Goal: Use online tool/utility: Utilize a website feature to perform a specific function

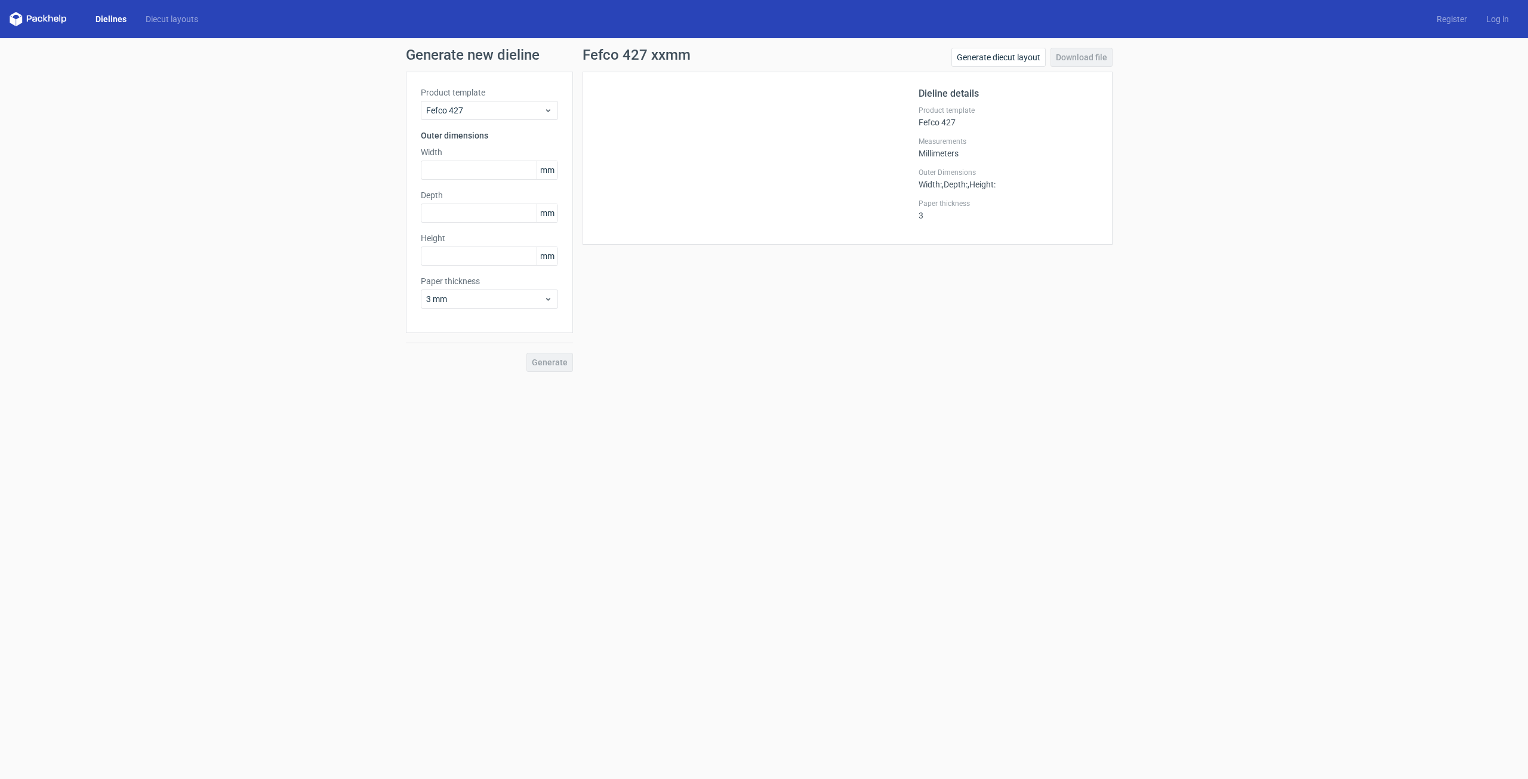
click at [30, 17] on icon at bounding box center [38, 19] width 57 height 14
click at [47, 18] on icon at bounding box center [38, 19] width 57 height 14
click at [59, 18] on icon at bounding box center [38, 19] width 57 height 14
click at [122, 22] on link "Dielines" at bounding box center [111, 19] width 50 height 12
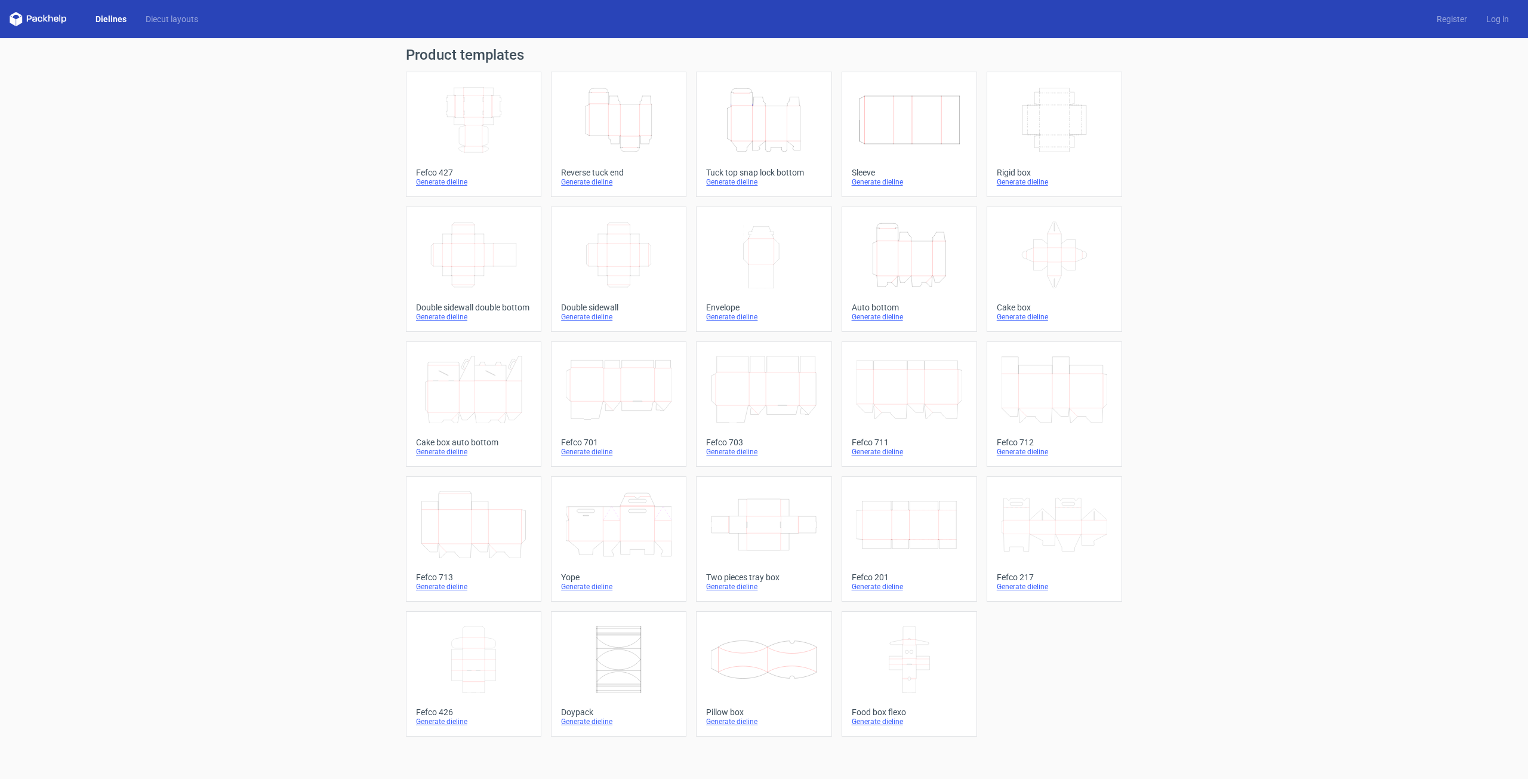
click at [776, 114] on icon "Height Depth Width" at bounding box center [764, 120] width 106 height 67
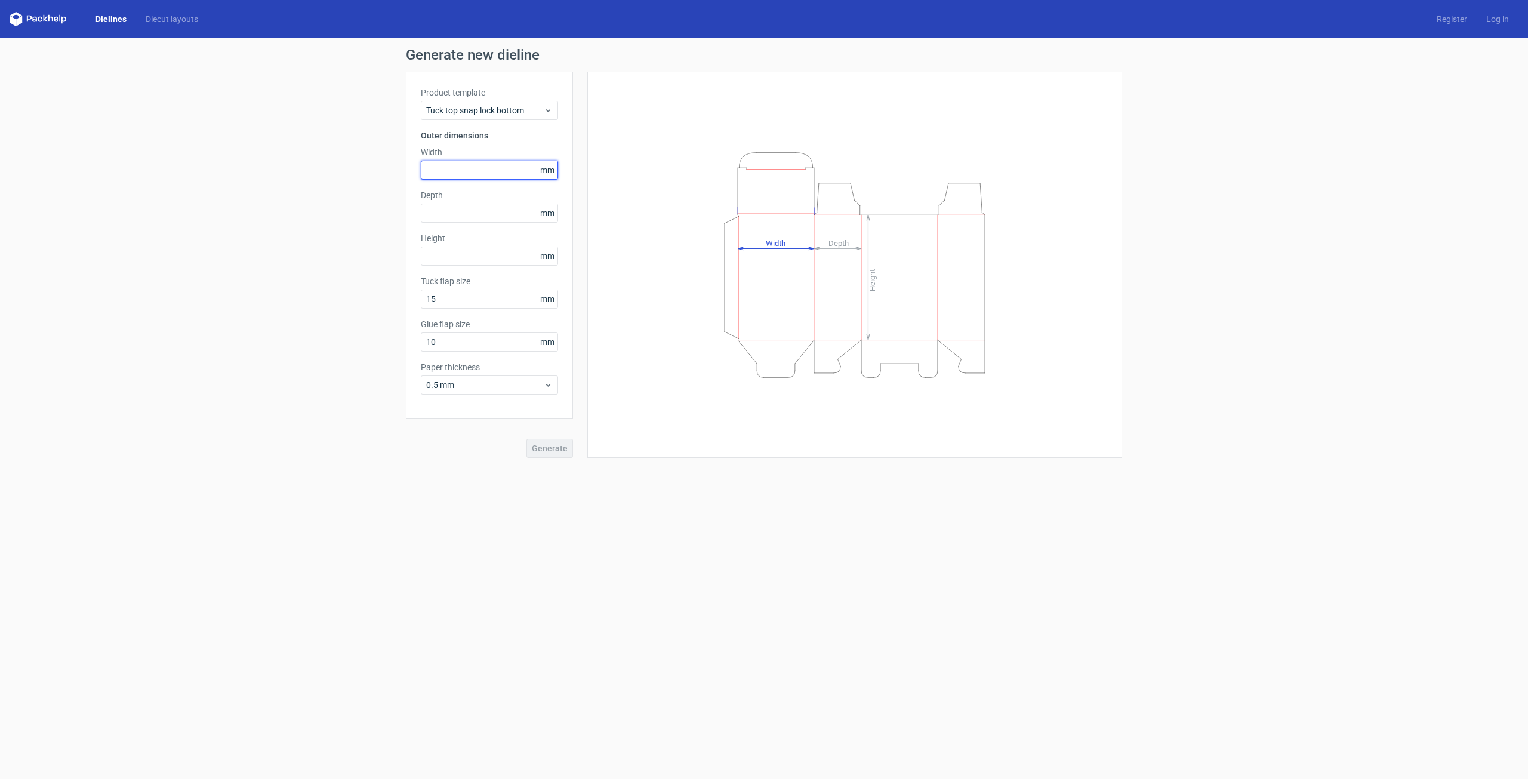
click at [472, 171] on input "text" at bounding box center [489, 170] width 137 height 19
click at [543, 159] on div "Width mm" at bounding box center [489, 162] width 137 height 33
click at [518, 170] on input "text" at bounding box center [489, 170] width 137 height 19
type input "480"
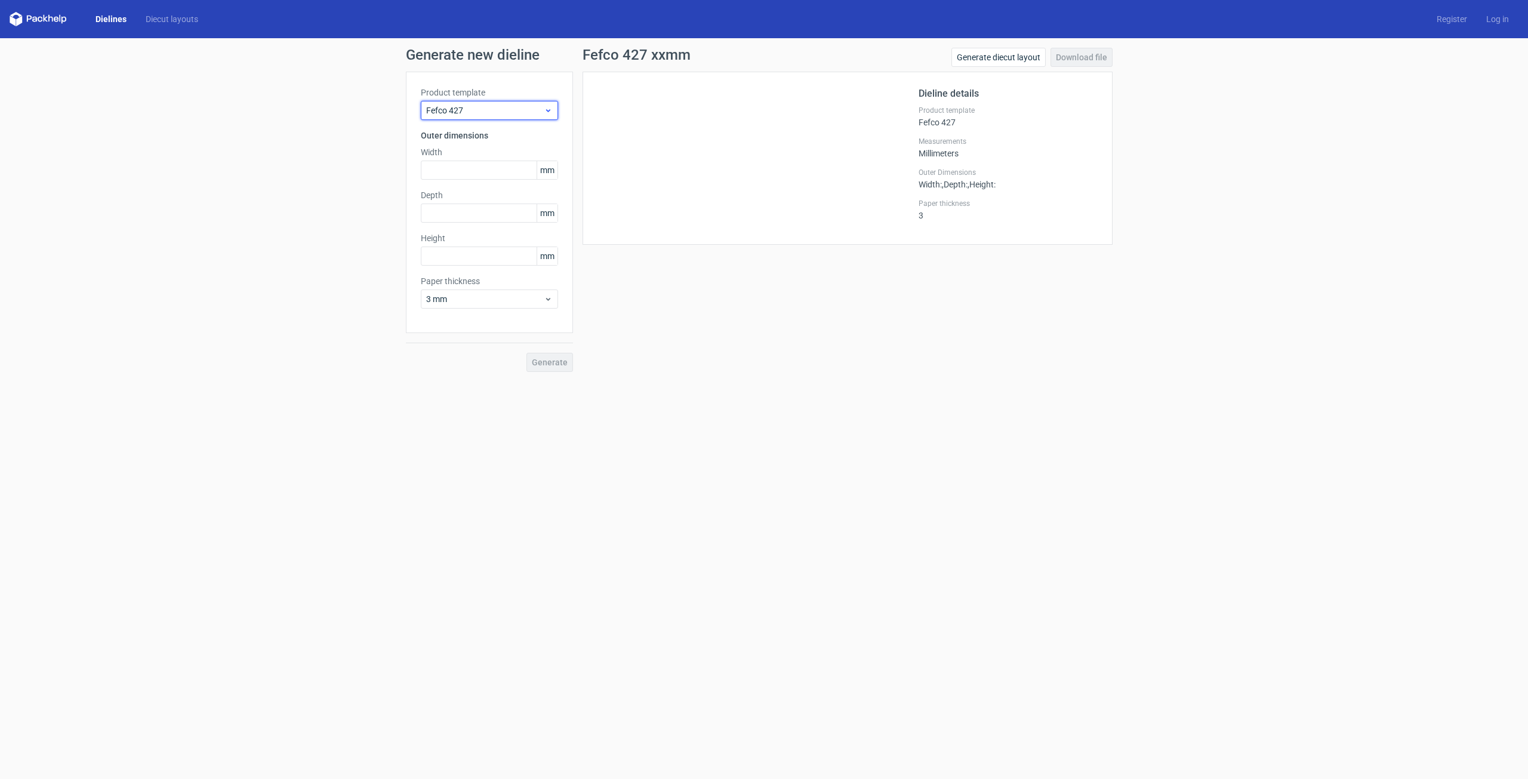
click at [489, 101] on div "Fefco 427" at bounding box center [489, 110] width 137 height 19
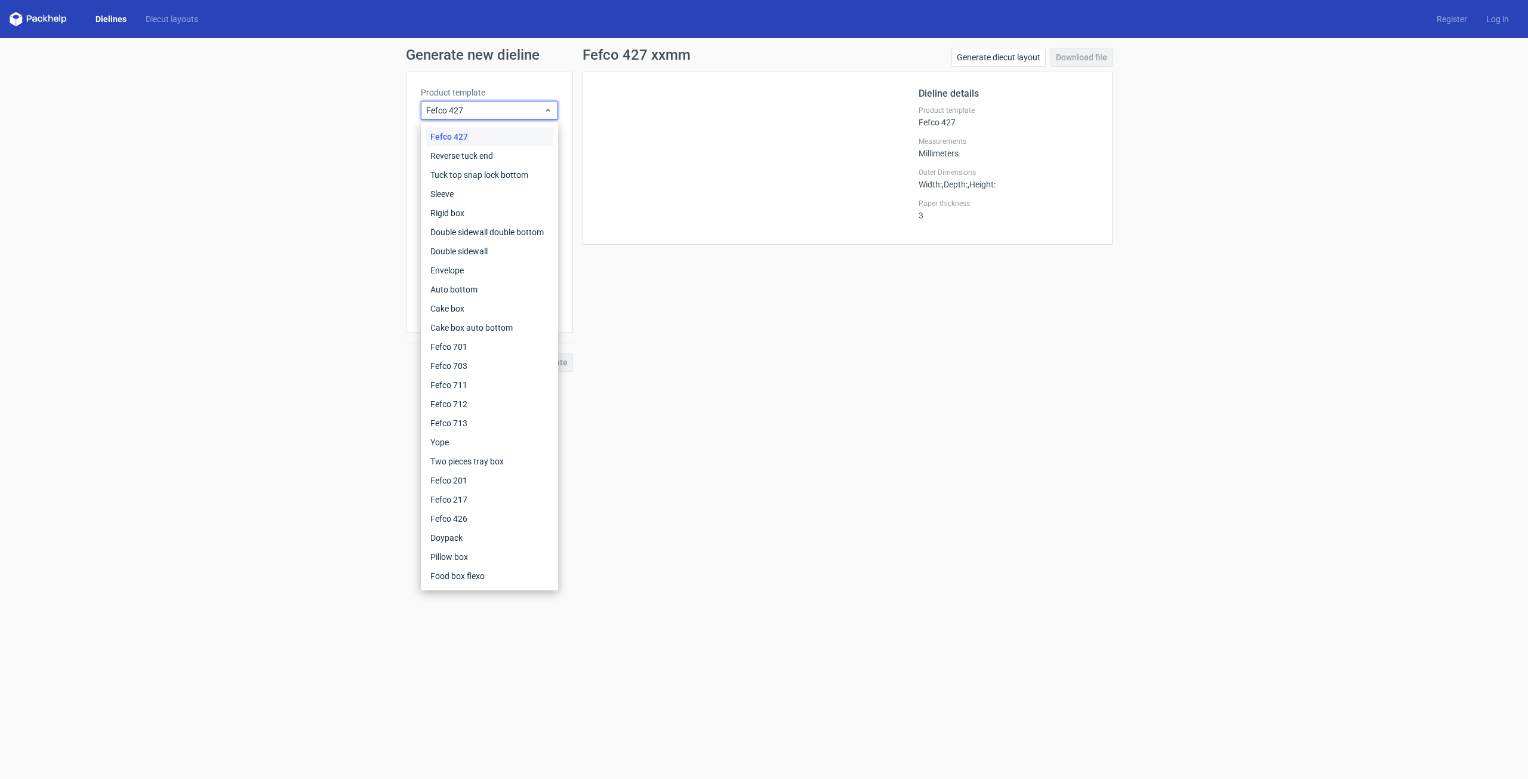
click at [27, 18] on icon at bounding box center [29, 19] width 5 height 7
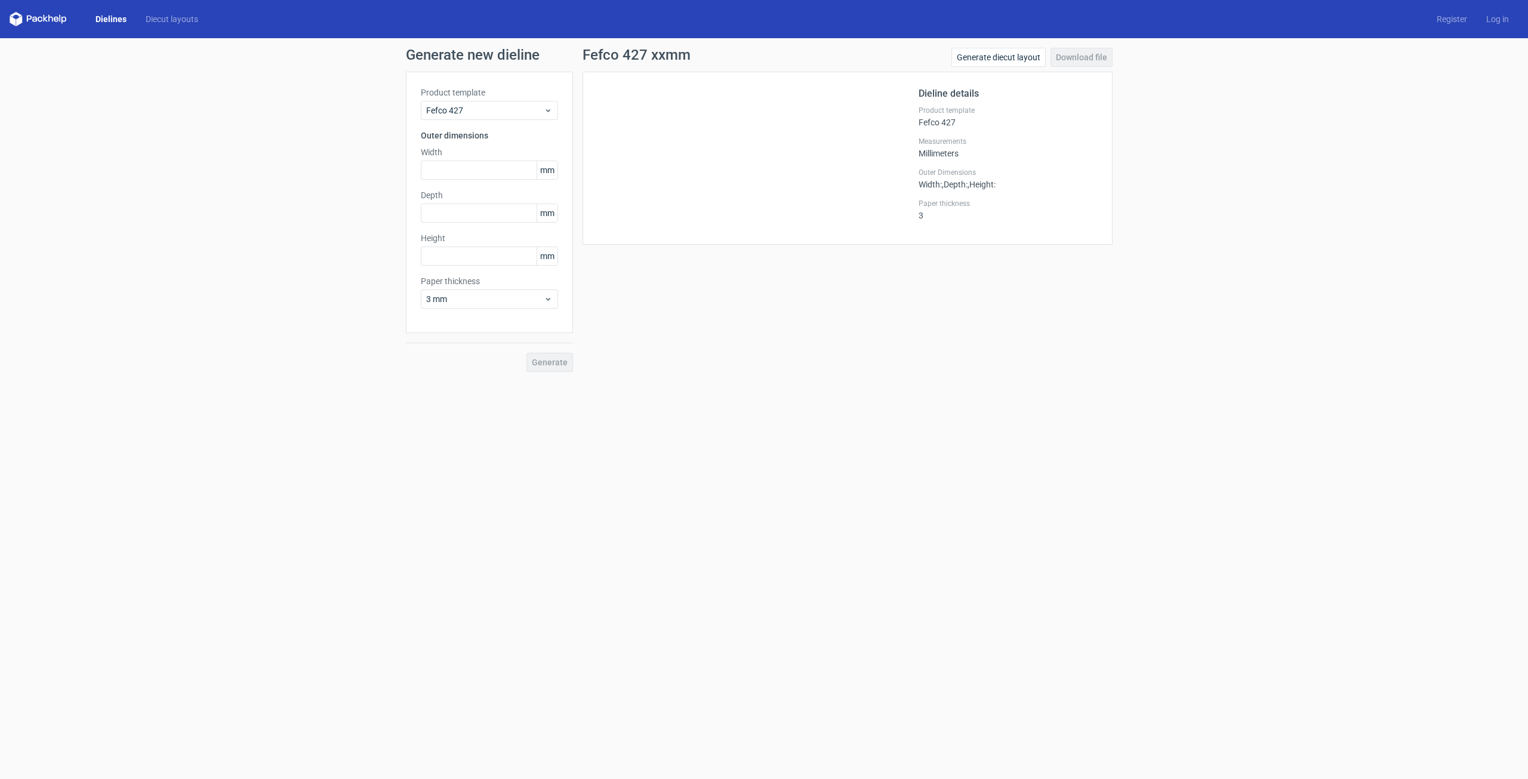
click at [41, 18] on icon at bounding box center [40, 19] width 5 height 5
click at [19, 20] on polygon at bounding box center [19, 21] width 6 height 10
click at [14, 20] on polygon at bounding box center [13, 21] width 6 height 10
click at [485, 106] on span "Fefco 427" at bounding box center [485, 110] width 118 height 12
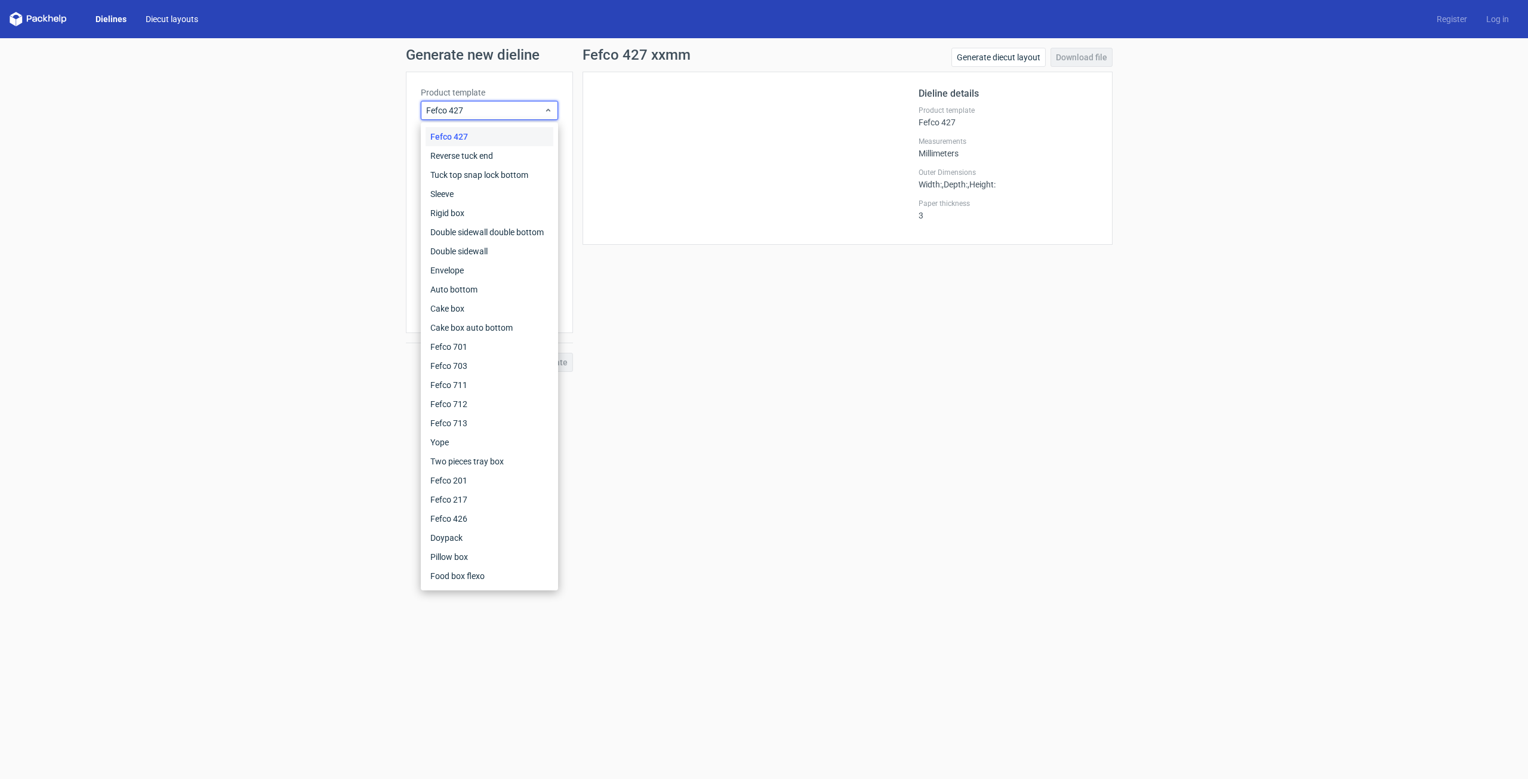
click at [173, 23] on link "Diecut layouts" at bounding box center [172, 19] width 72 height 12
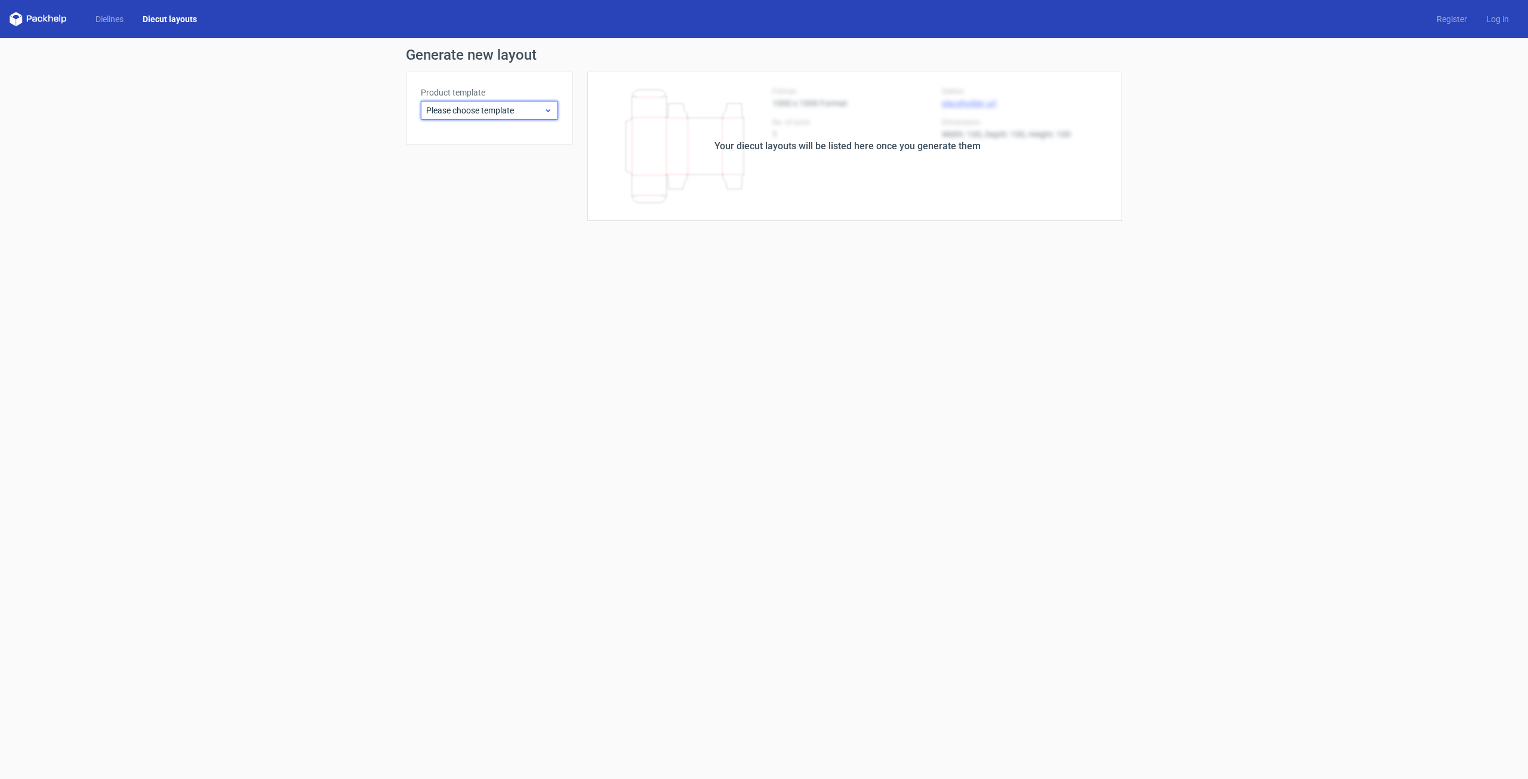
click at [482, 110] on span "Please choose template" at bounding box center [485, 110] width 118 height 12
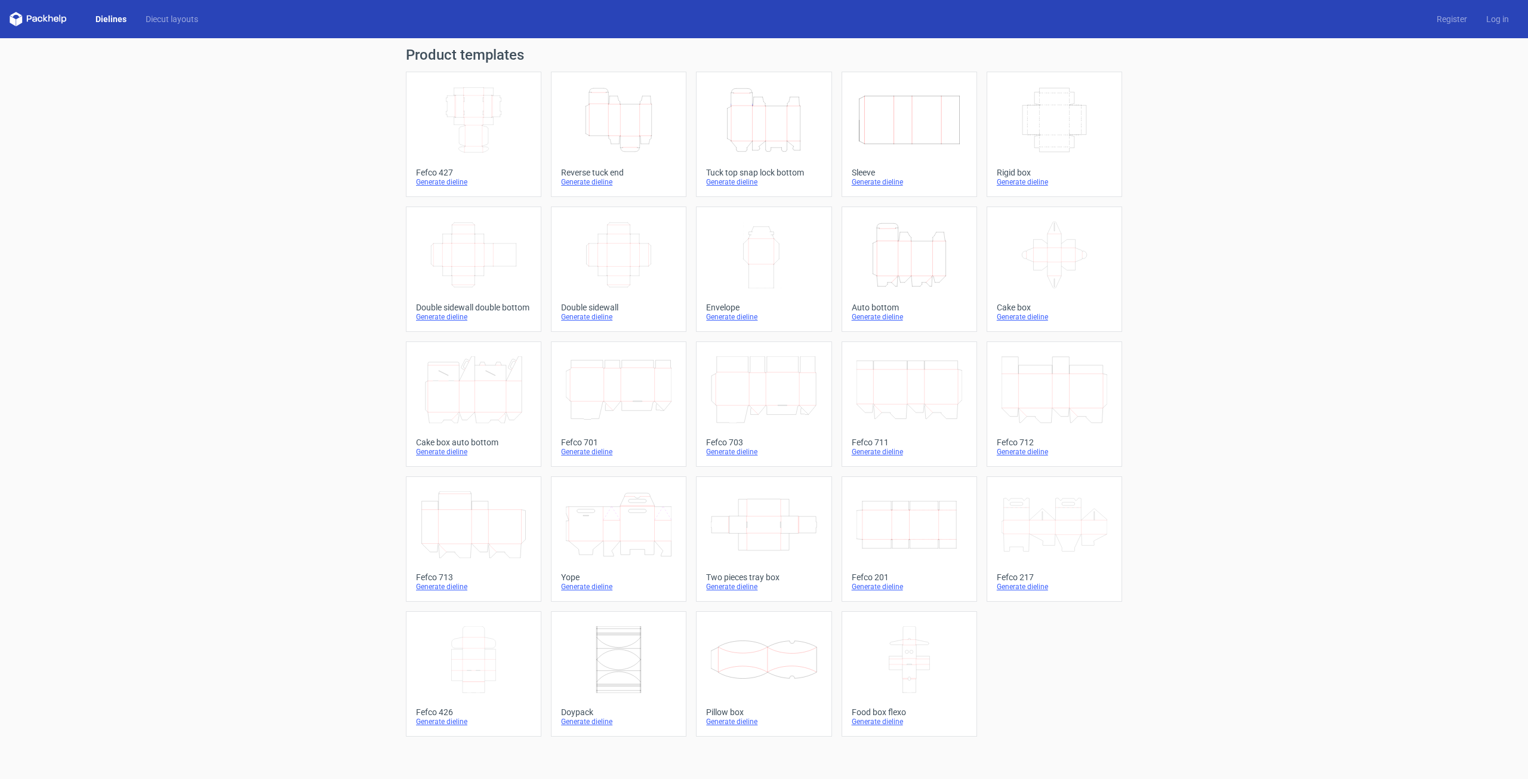
click at [771, 121] on icon "Height Depth Width" at bounding box center [764, 120] width 106 height 67
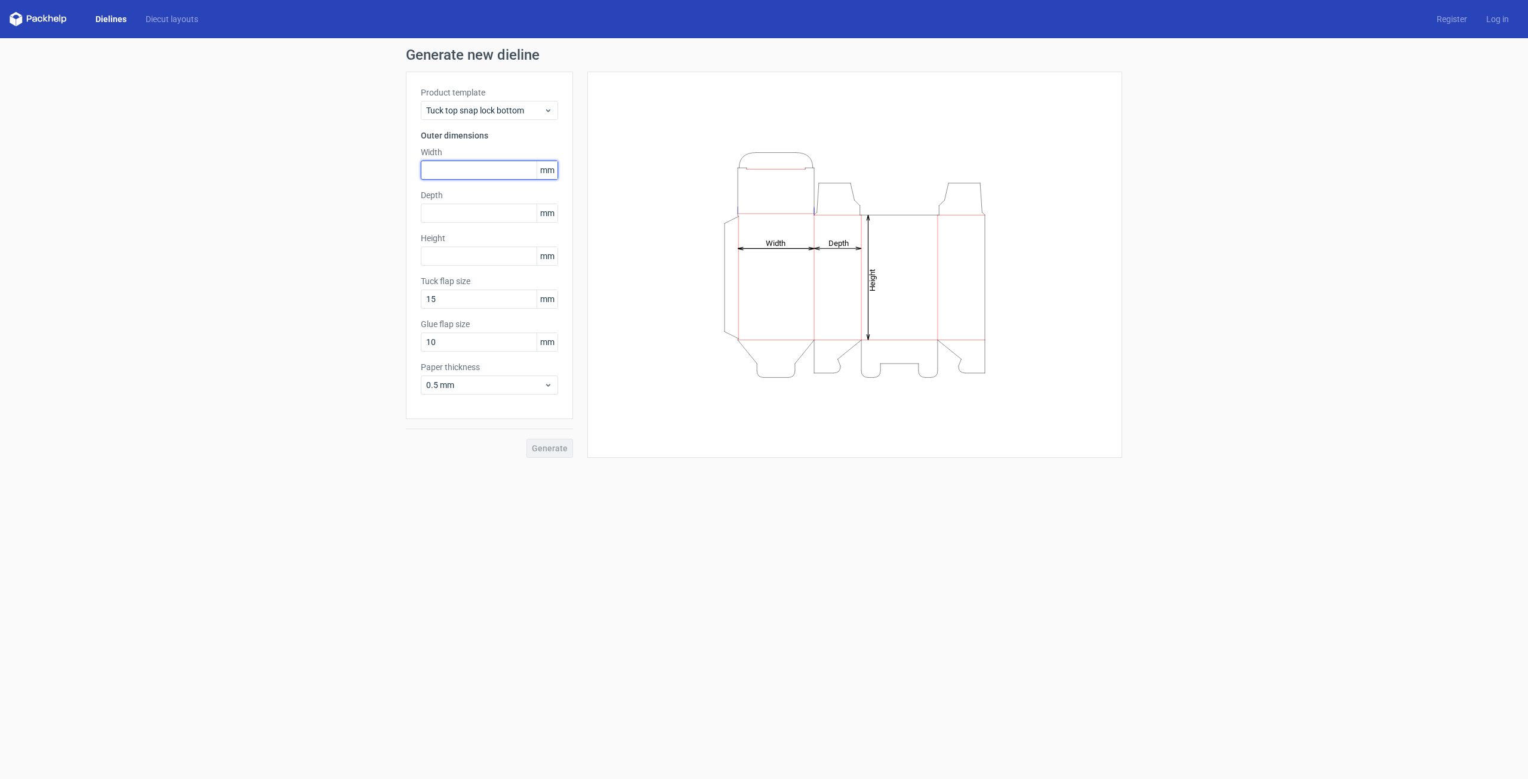
click at [487, 170] on input "text" at bounding box center [489, 170] width 137 height 19
click at [467, 174] on input "text" at bounding box center [489, 170] width 137 height 19
type input "480"
click at [482, 213] on input "text" at bounding box center [489, 213] width 137 height 19
paste input "35"
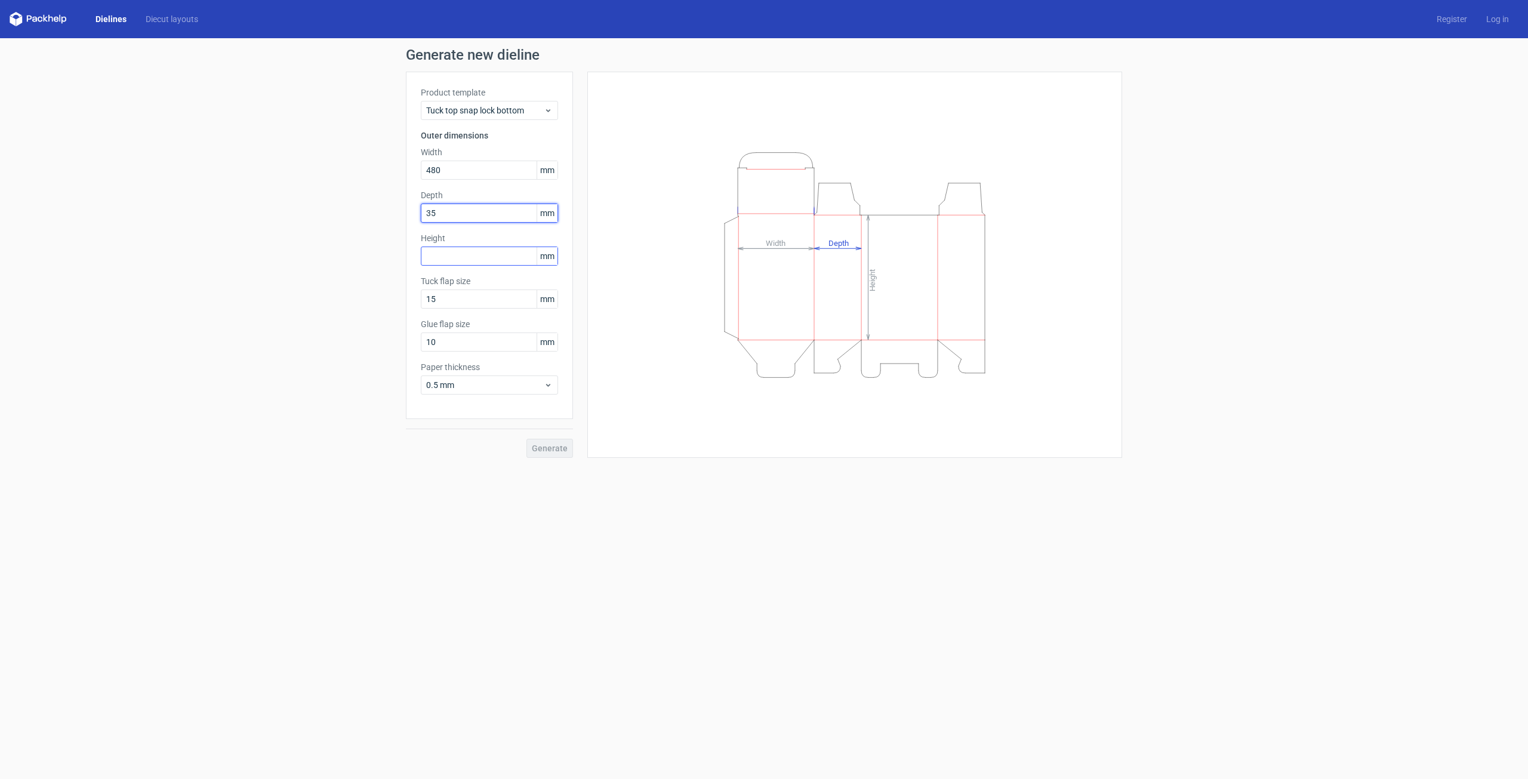
type input "35"
click at [454, 250] on input "text" at bounding box center [489, 256] width 137 height 19
type input "480"
click at [561, 445] on span "Generate" at bounding box center [550, 448] width 36 height 8
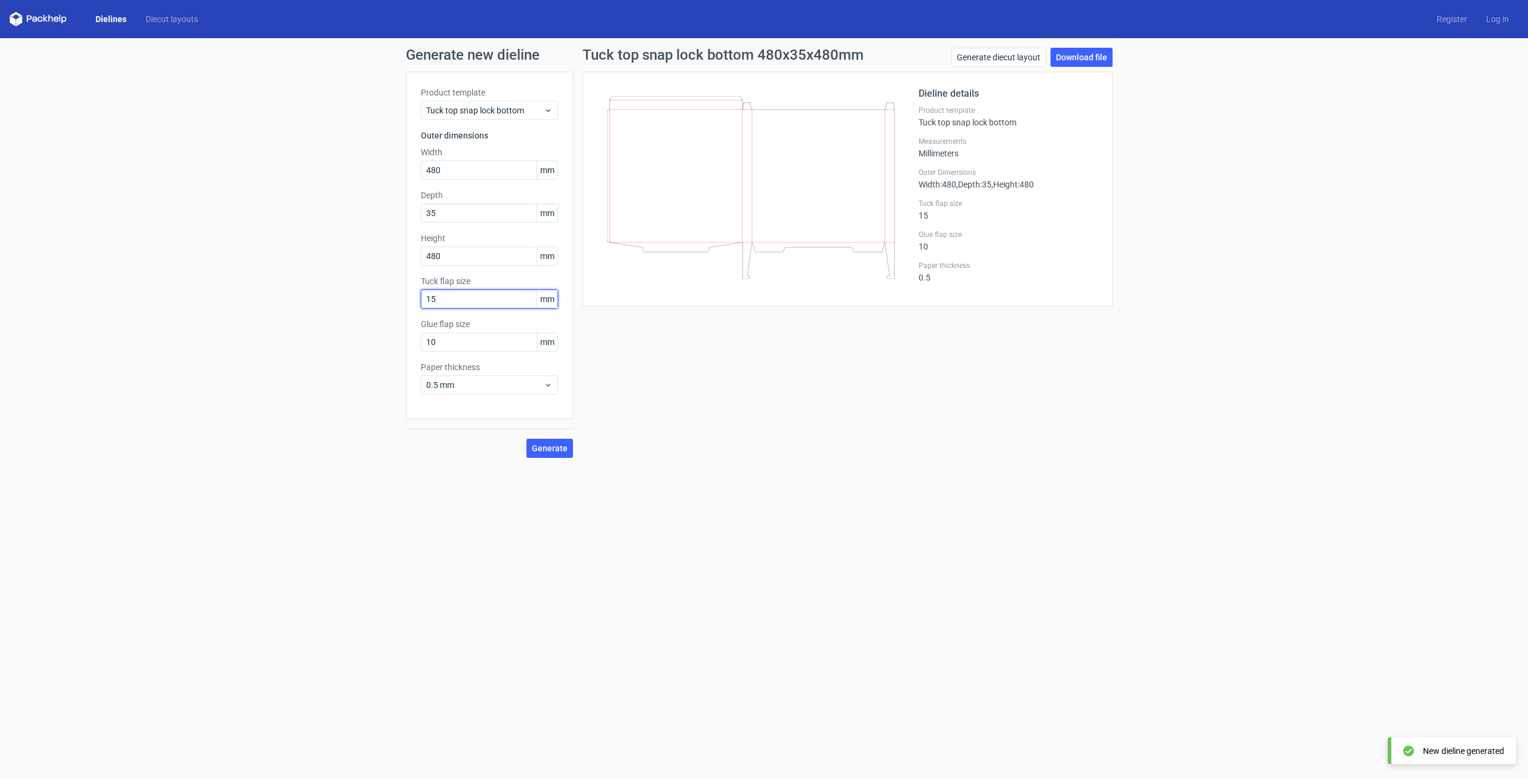
click at [458, 300] on input "15" at bounding box center [489, 299] width 137 height 19
